Goal: Check status: Check status

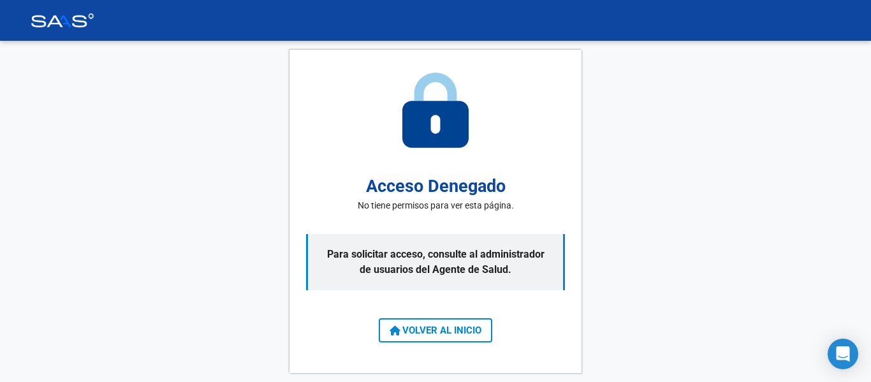
click at [444, 323] on button "VOLVER AL INICIO" at bounding box center [435, 330] width 113 height 24
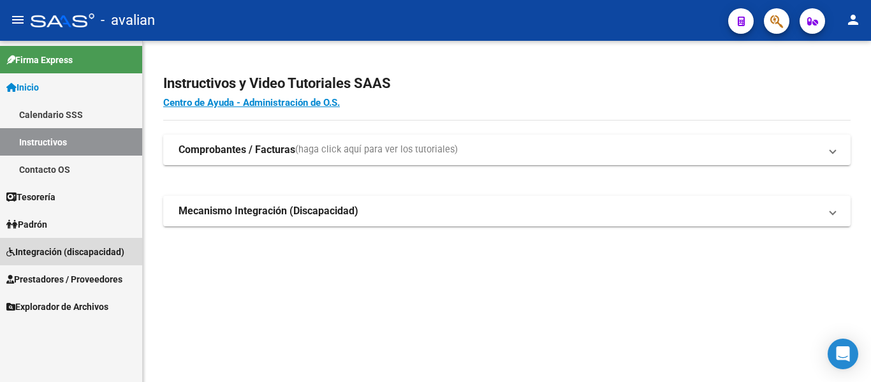
click at [52, 242] on link "Integración (discapacidad)" at bounding box center [71, 251] width 142 height 27
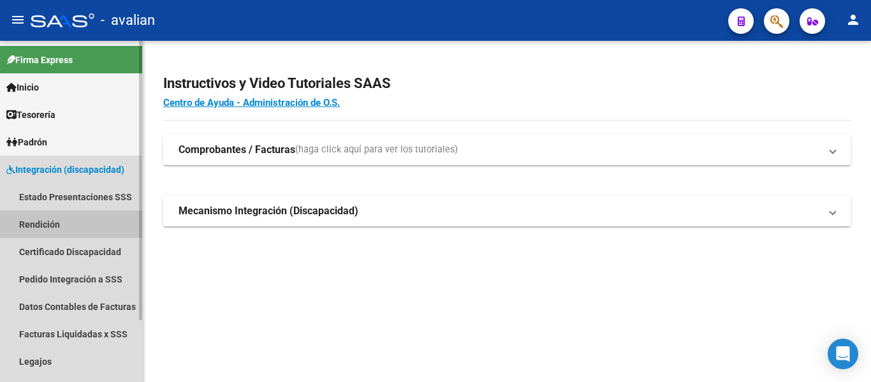
click at [43, 222] on link "Rendición" at bounding box center [71, 223] width 142 height 27
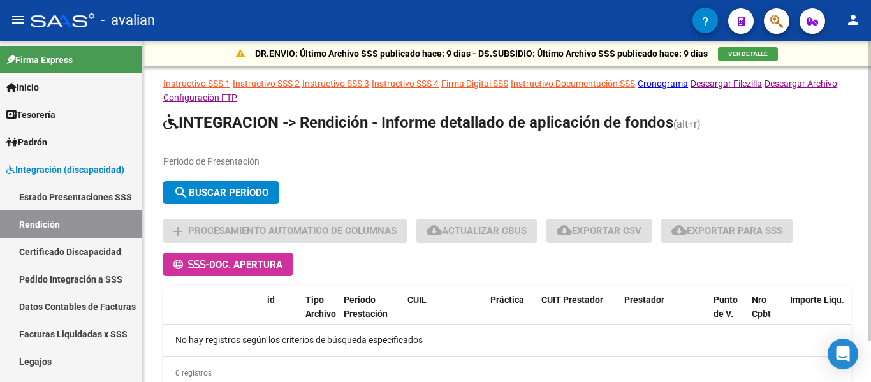
click at [234, 154] on div "Periodo de Presentación" at bounding box center [235, 157] width 144 height 25
type input "202505"
click at [242, 183] on button "search Buscar Período" at bounding box center [220, 192] width 115 height 23
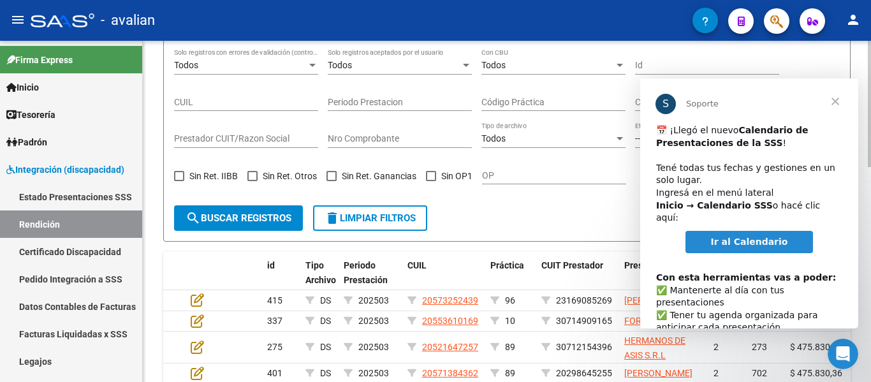
scroll to position [255, 0]
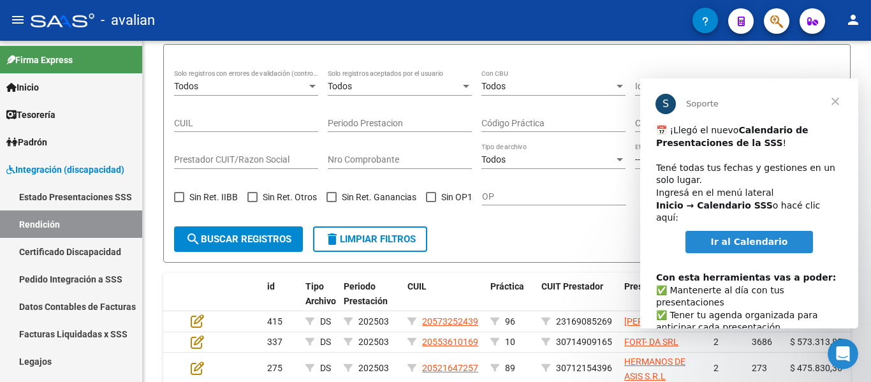
click at [835, 101] on span "Cerrar" at bounding box center [835, 101] width 46 height 46
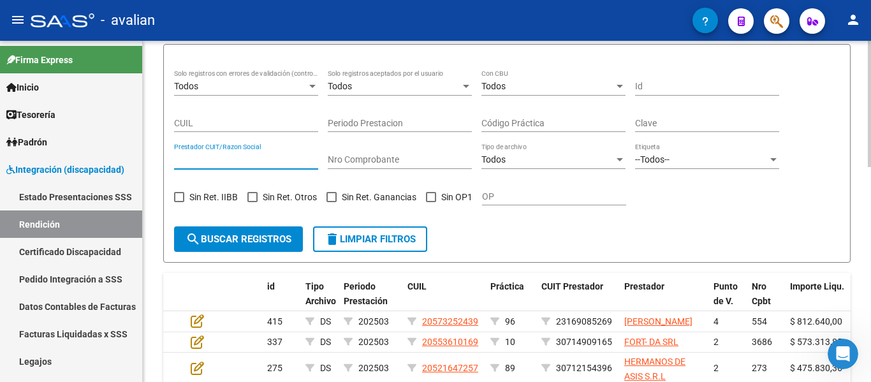
click at [208, 159] on input "Prestador CUIT/Razon Social" at bounding box center [246, 159] width 144 height 11
type input "30716152584"
click at [266, 245] on button "search Buscar registros" at bounding box center [238, 238] width 129 height 25
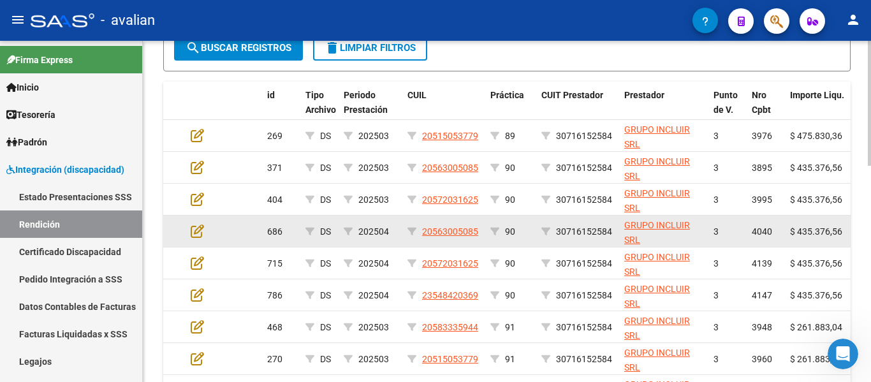
scroll to position [510, 0]
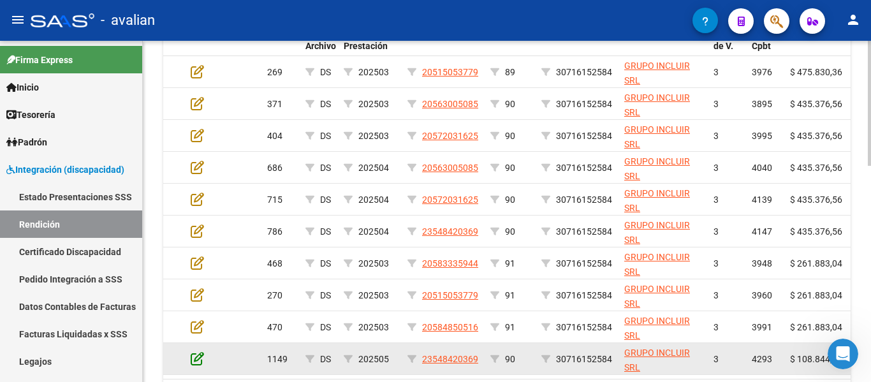
click at [193, 361] on icon at bounding box center [197, 358] width 13 height 14
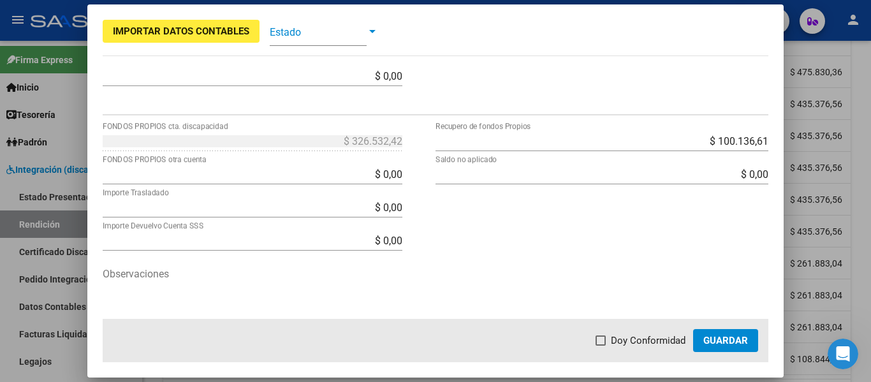
scroll to position [500, 0]
